Goal: Information Seeking & Learning: Learn about a topic

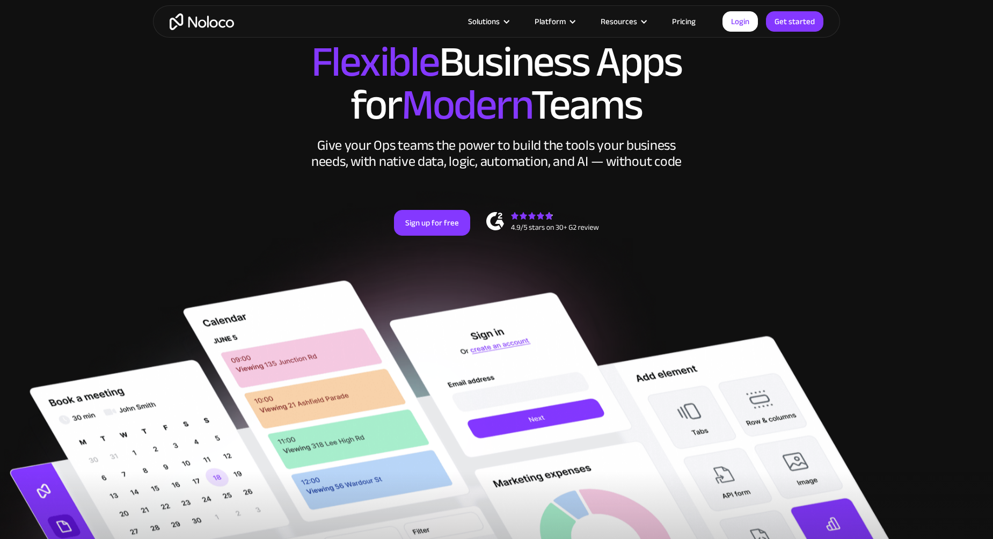
scroll to position [54, 0]
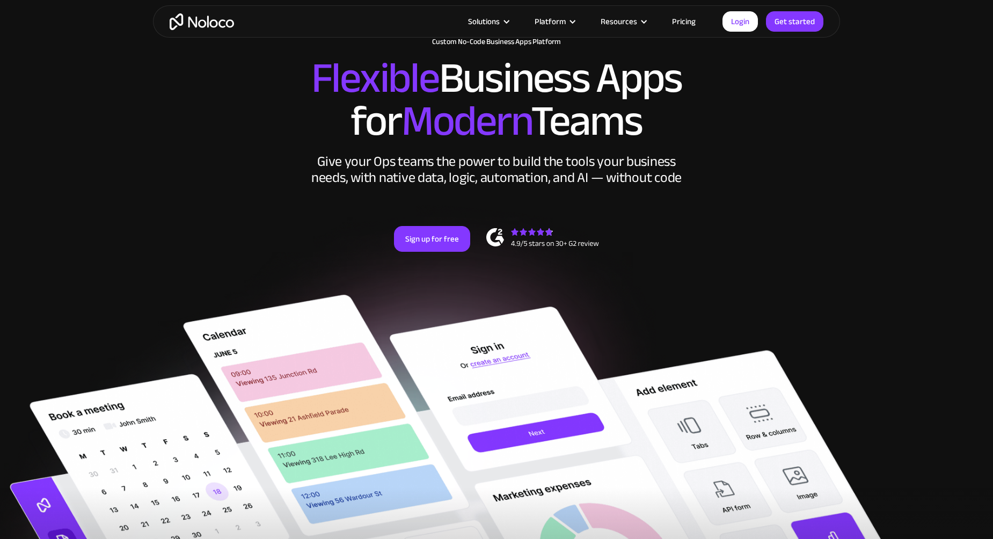
click at [688, 23] on link "Pricing" at bounding box center [683, 21] width 50 height 14
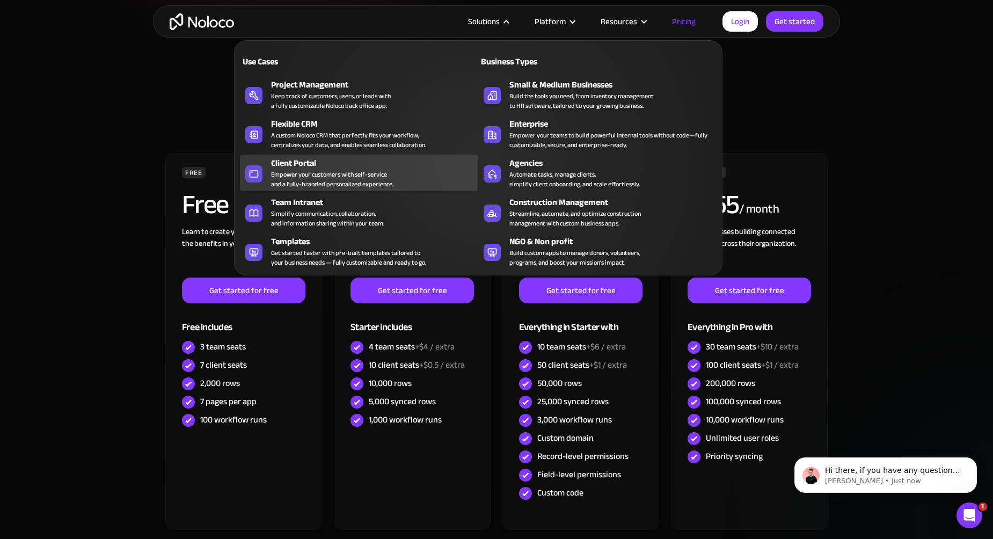
click at [341, 170] on div "Empower your customers with self-service and a fully-branded personalized exper…" at bounding box center [332, 179] width 122 height 19
